Goal: Task Accomplishment & Management: Manage account settings

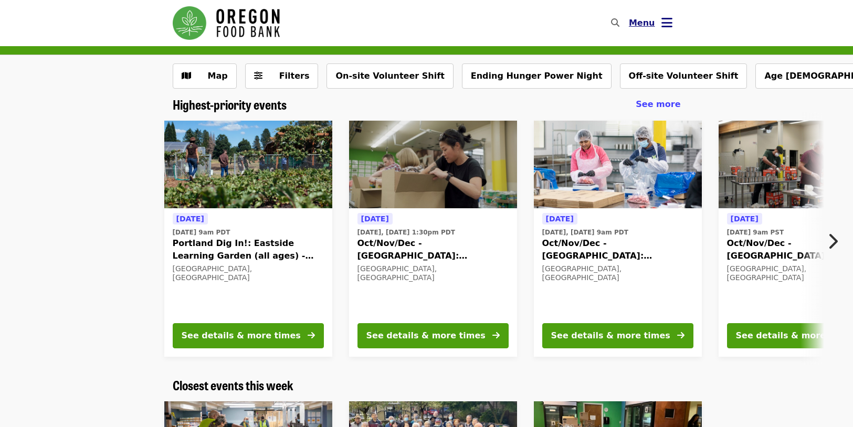
click at [666, 20] on icon "bars icon" at bounding box center [666, 22] width 11 height 15
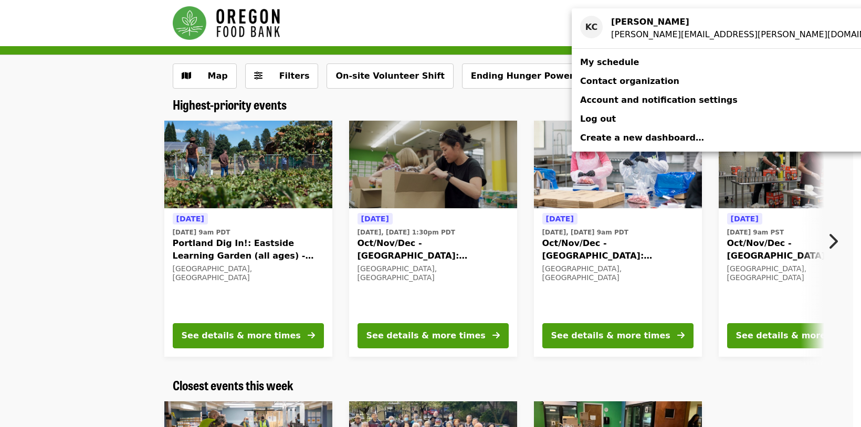
click at [592, 118] on span "Log out" at bounding box center [598, 119] width 36 height 10
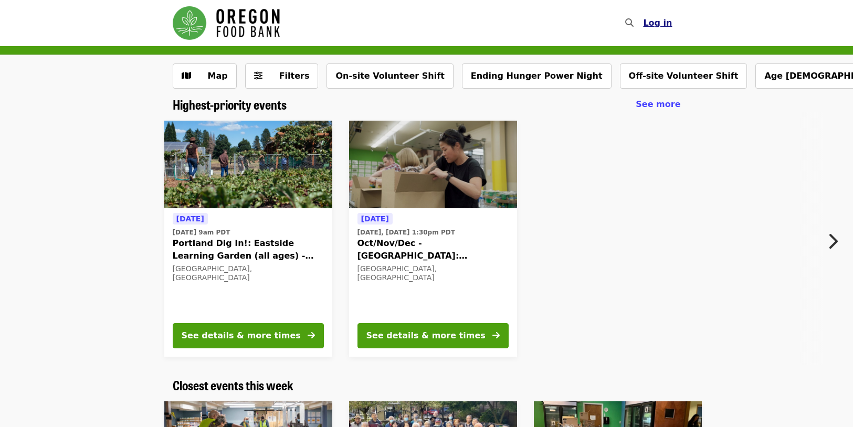
click at [657, 21] on span "Log in" at bounding box center [657, 23] width 29 height 10
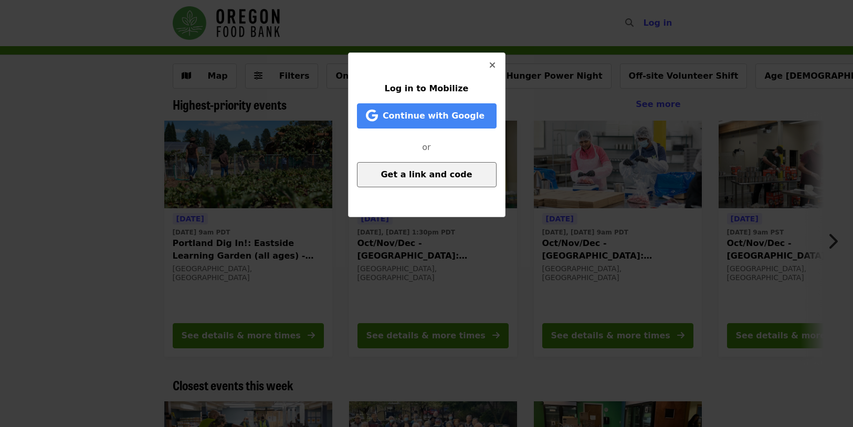
click at [397, 172] on span "Get a link and code" at bounding box center [426, 175] width 91 height 10
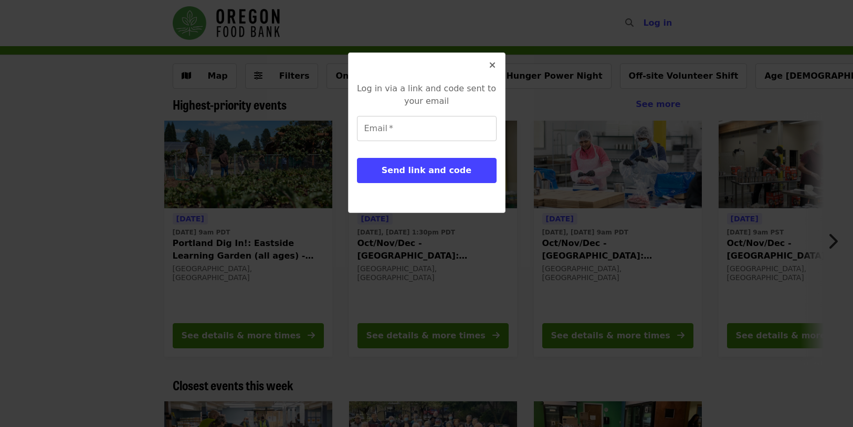
click at [376, 128] on input "Email   *" at bounding box center [427, 128] width 140 height 25
type input "**********"
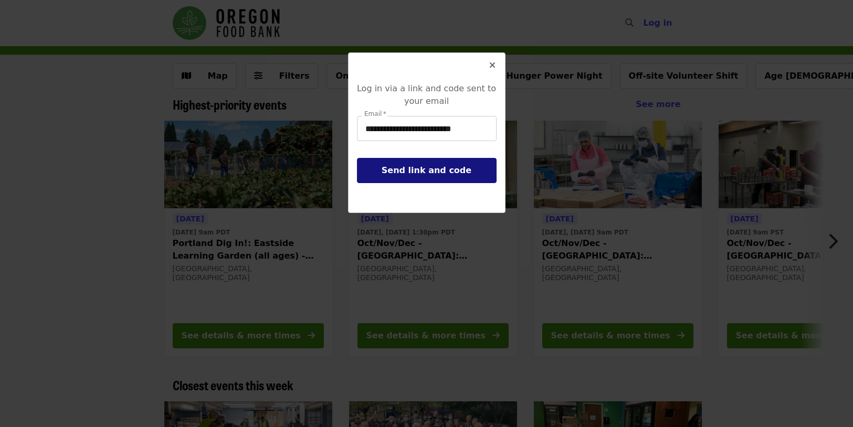
click at [416, 172] on span "Send link and code" at bounding box center [427, 170] width 90 height 10
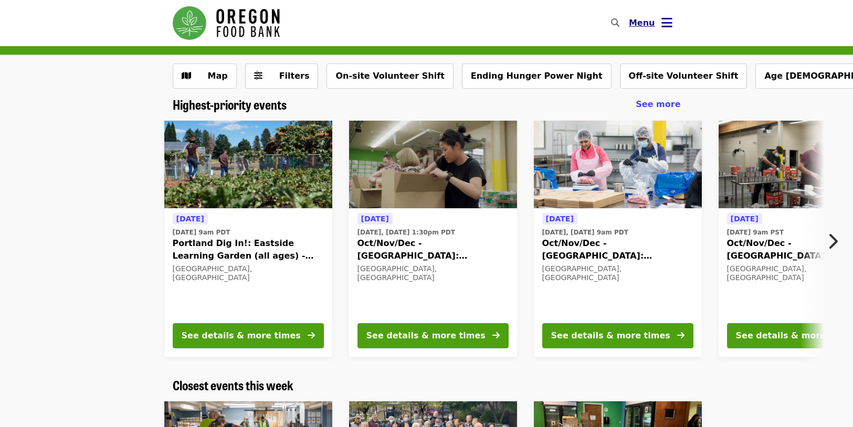
click at [661, 23] on icon "bars icon" at bounding box center [666, 22] width 11 height 15
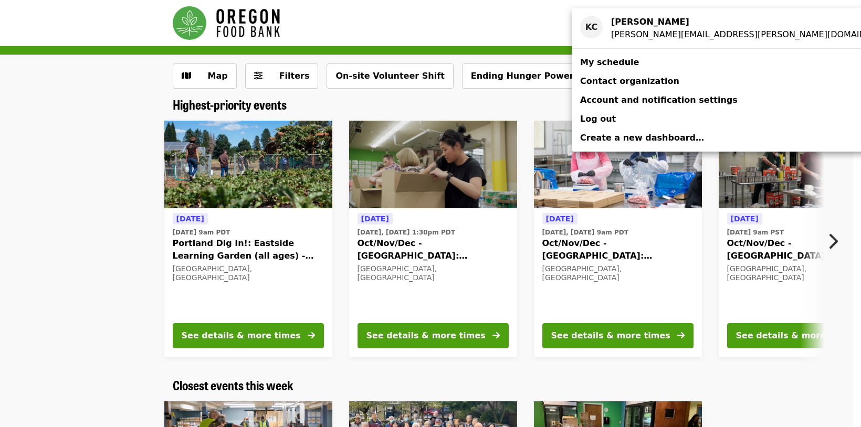
click at [614, 59] on span "My schedule" at bounding box center [609, 62] width 59 height 10
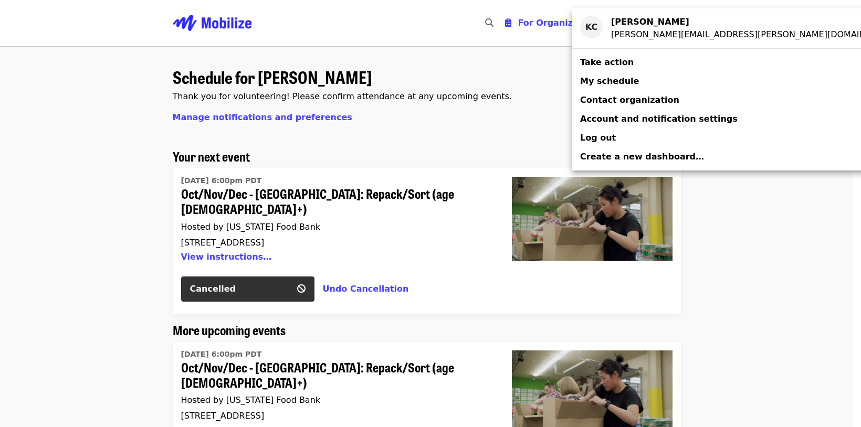
click at [721, 241] on div "Account menu" at bounding box center [430, 213] width 861 height 427
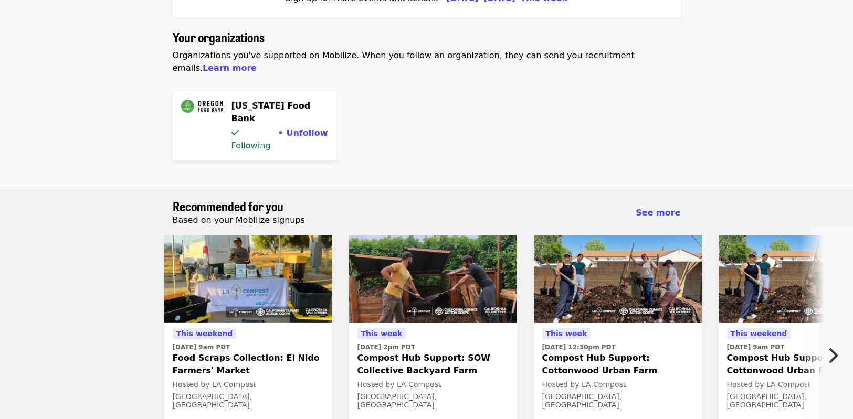
scroll to position [735, 0]
